Goal: Find specific page/section: Find specific page/section

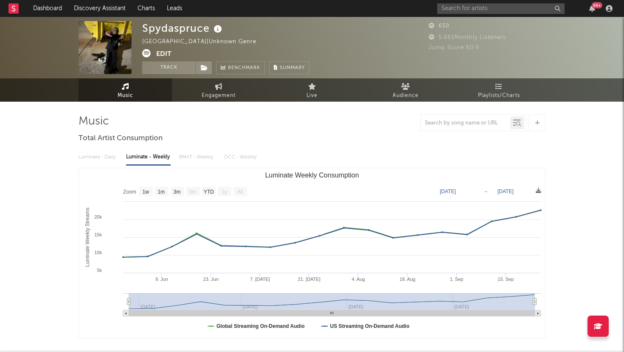
select select "1w"
click at [482, 8] on input "text" at bounding box center [500, 8] width 127 height 11
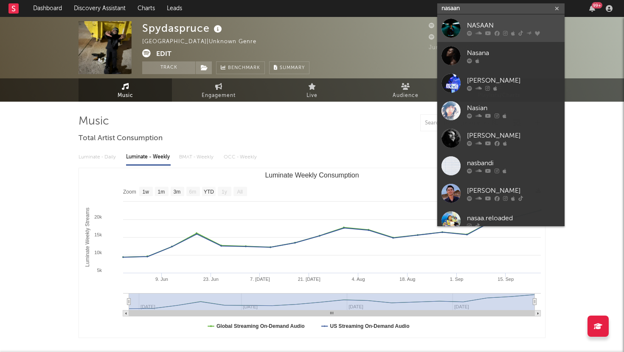
type input "nasaan"
click at [482, 23] on div "NASAAN" at bounding box center [513, 25] width 93 height 10
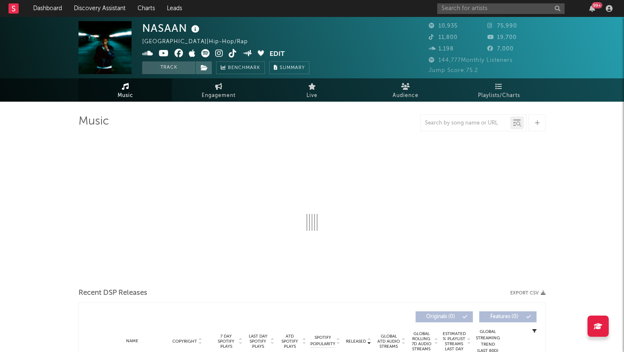
select select "6m"
